Goal: Communication & Community: Share content

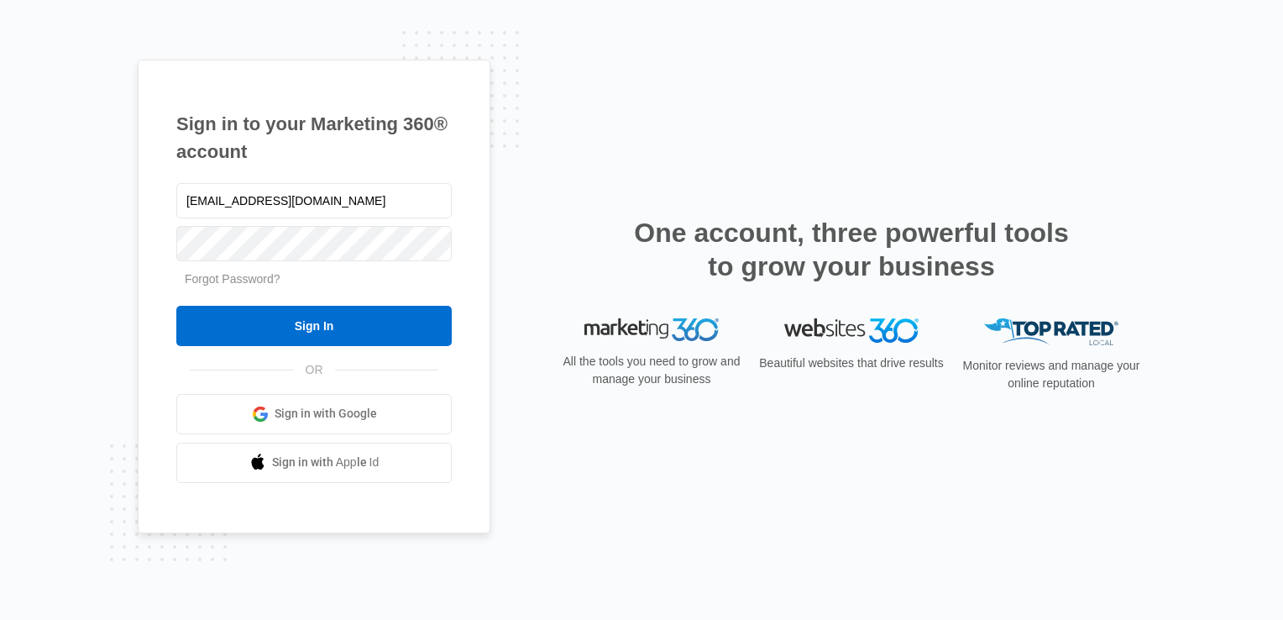
type input "[EMAIL_ADDRESS][DOMAIN_NAME]"
click at [176, 306] on input "Sign In" at bounding box center [313, 326] width 275 height 40
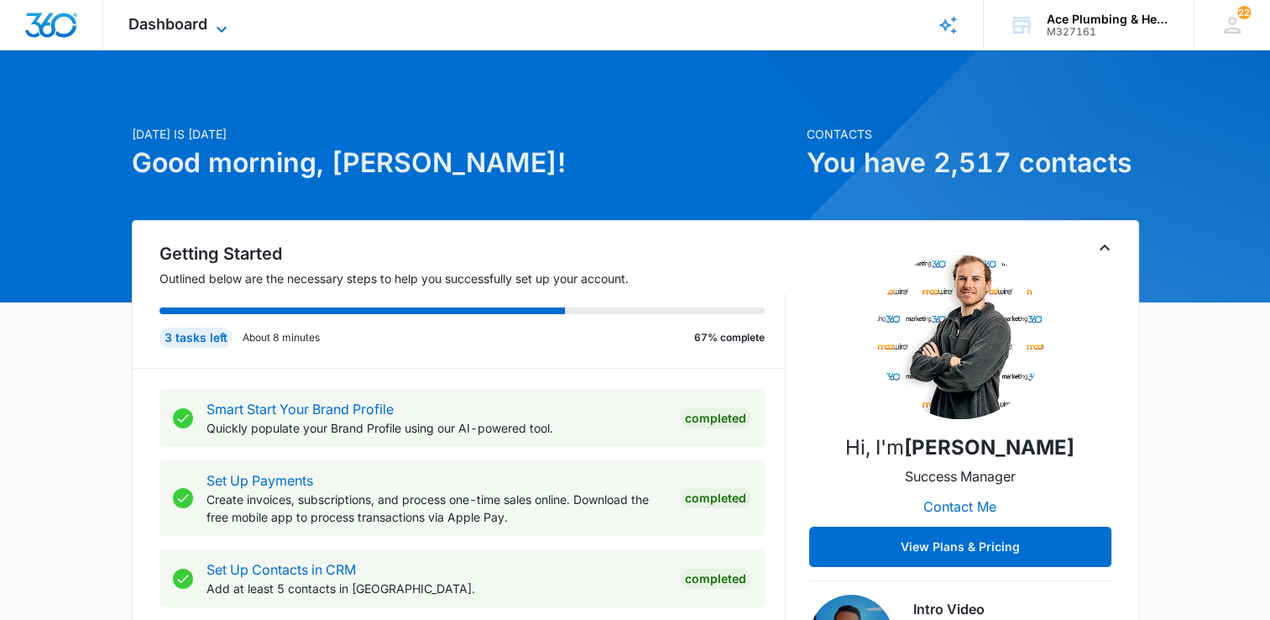
click at [216, 28] on icon at bounding box center [222, 29] width 20 height 20
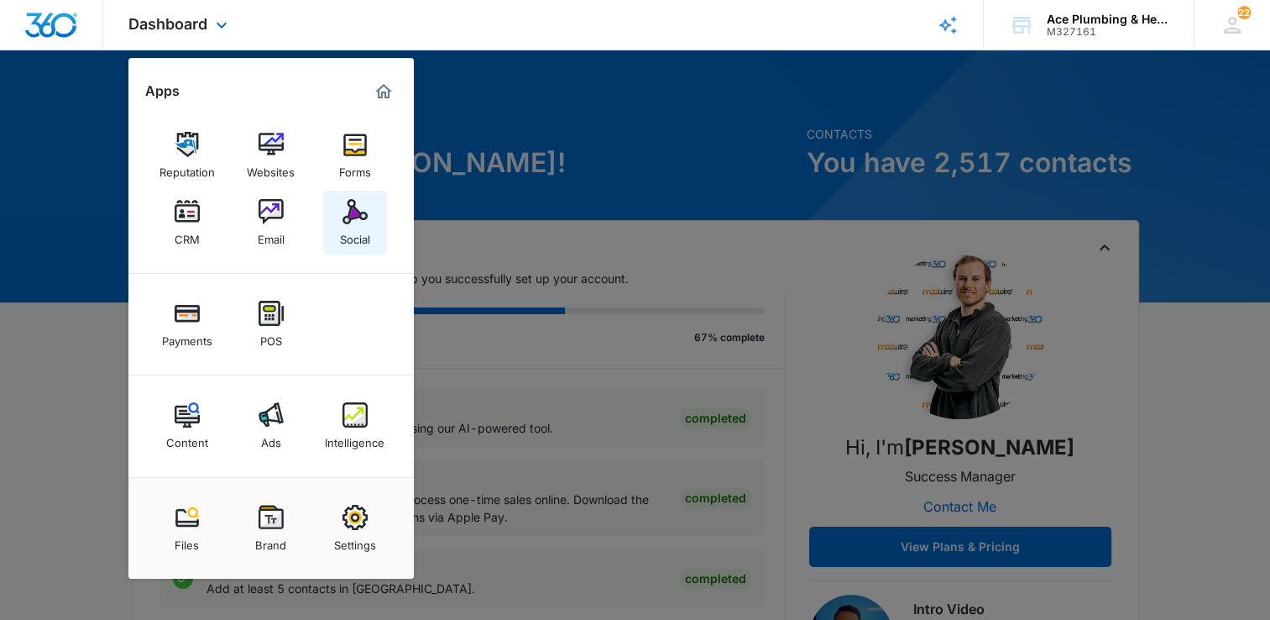
click at [359, 228] on div "Social" at bounding box center [355, 235] width 30 height 22
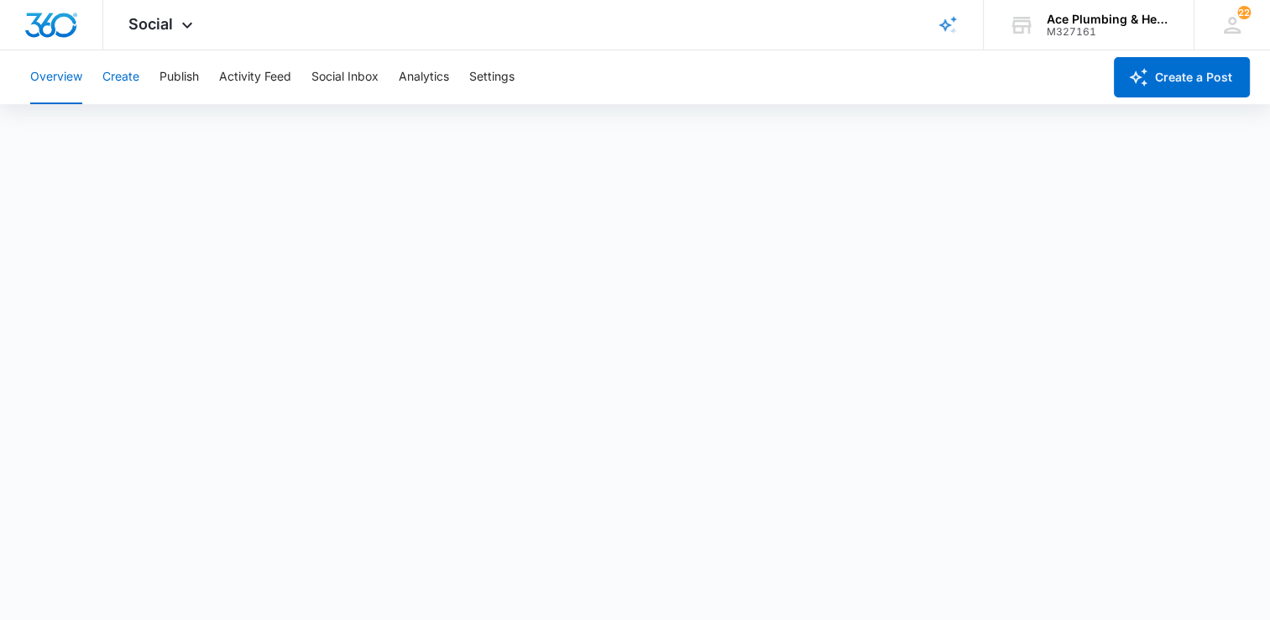
click at [134, 79] on button "Create" at bounding box center [120, 77] width 37 height 54
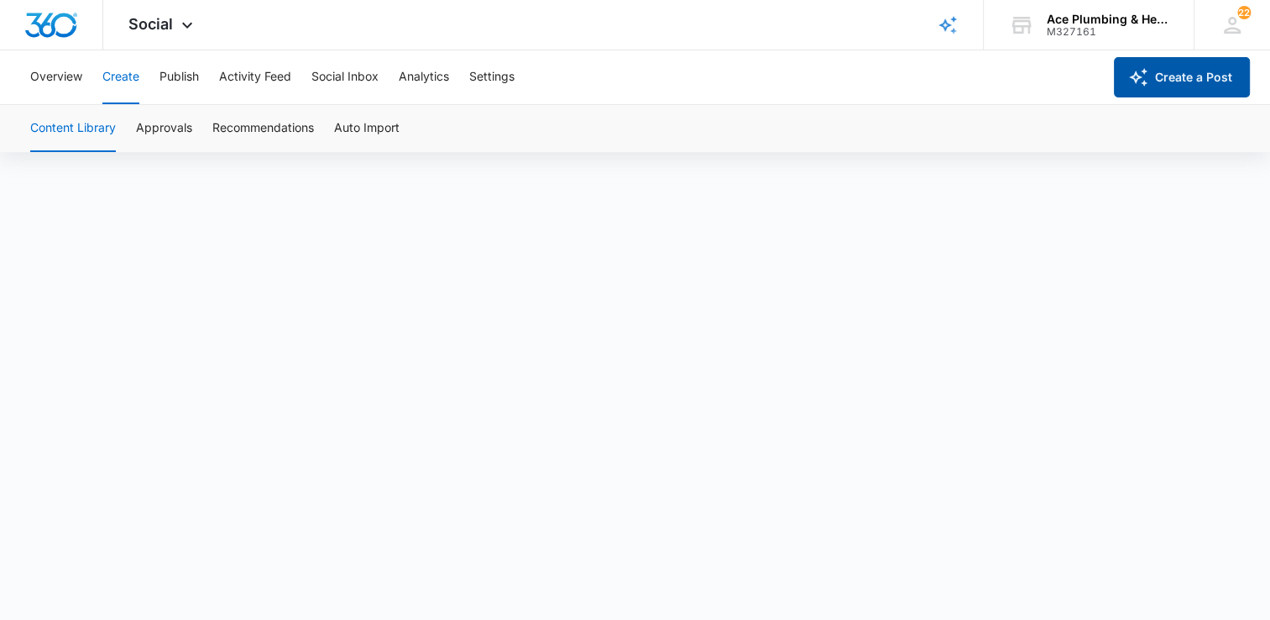
click at [1164, 80] on button "Create a Post" at bounding box center [1182, 77] width 136 height 40
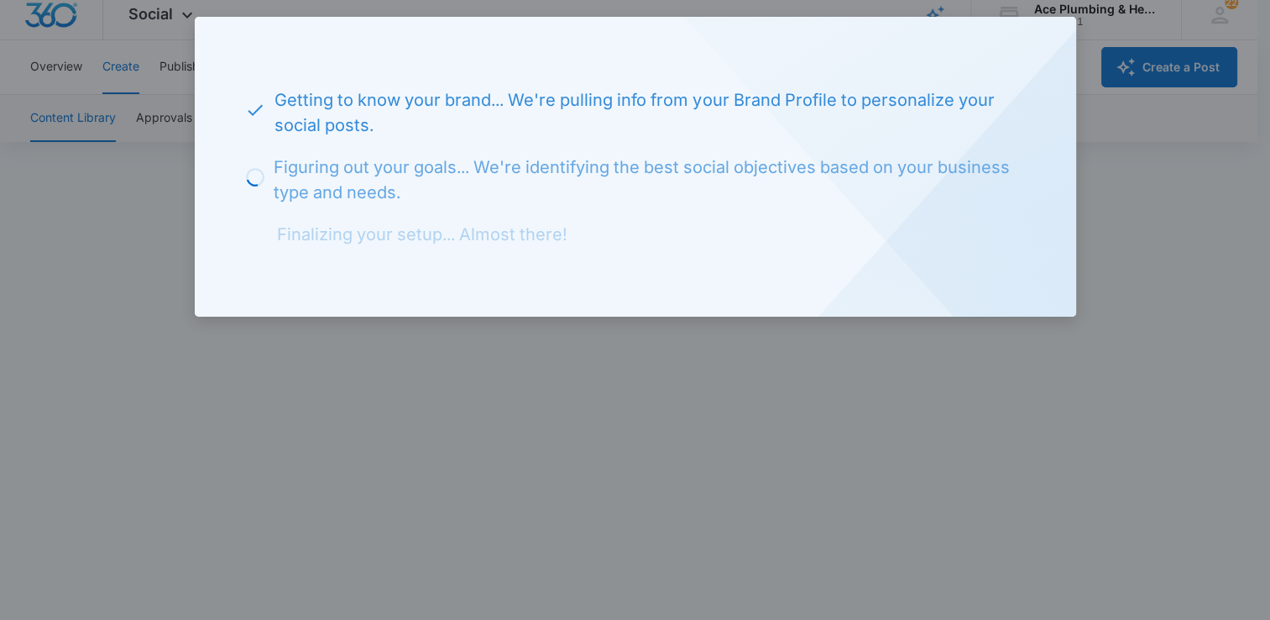
scroll to position [11, 0]
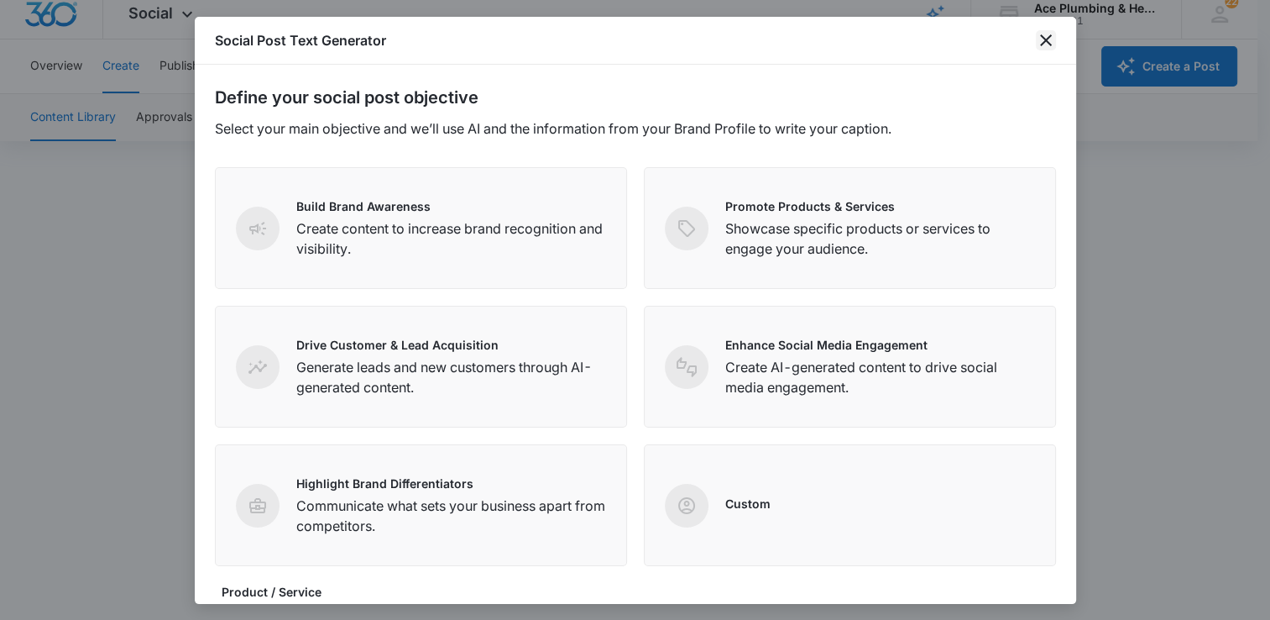
click at [1051, 42] on icon "close" at bounding box center [1046, 40] width 20 height 20
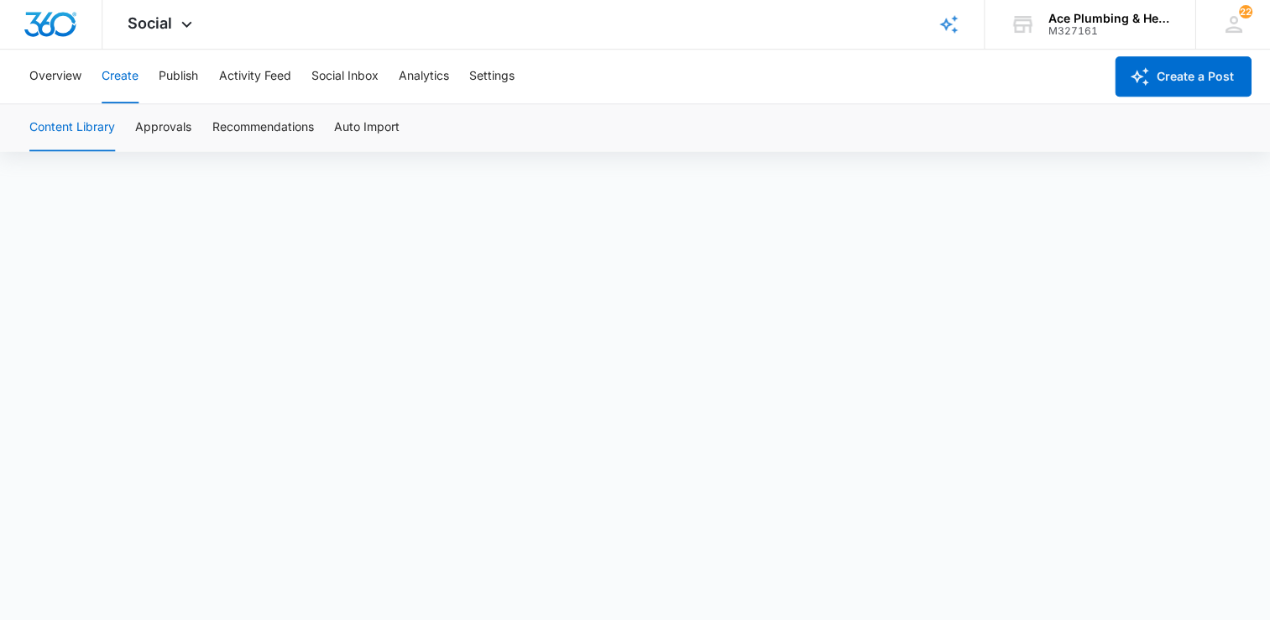
scroll to position [10, 0]
